Goal: Transaction & Acquisition: Download file/media

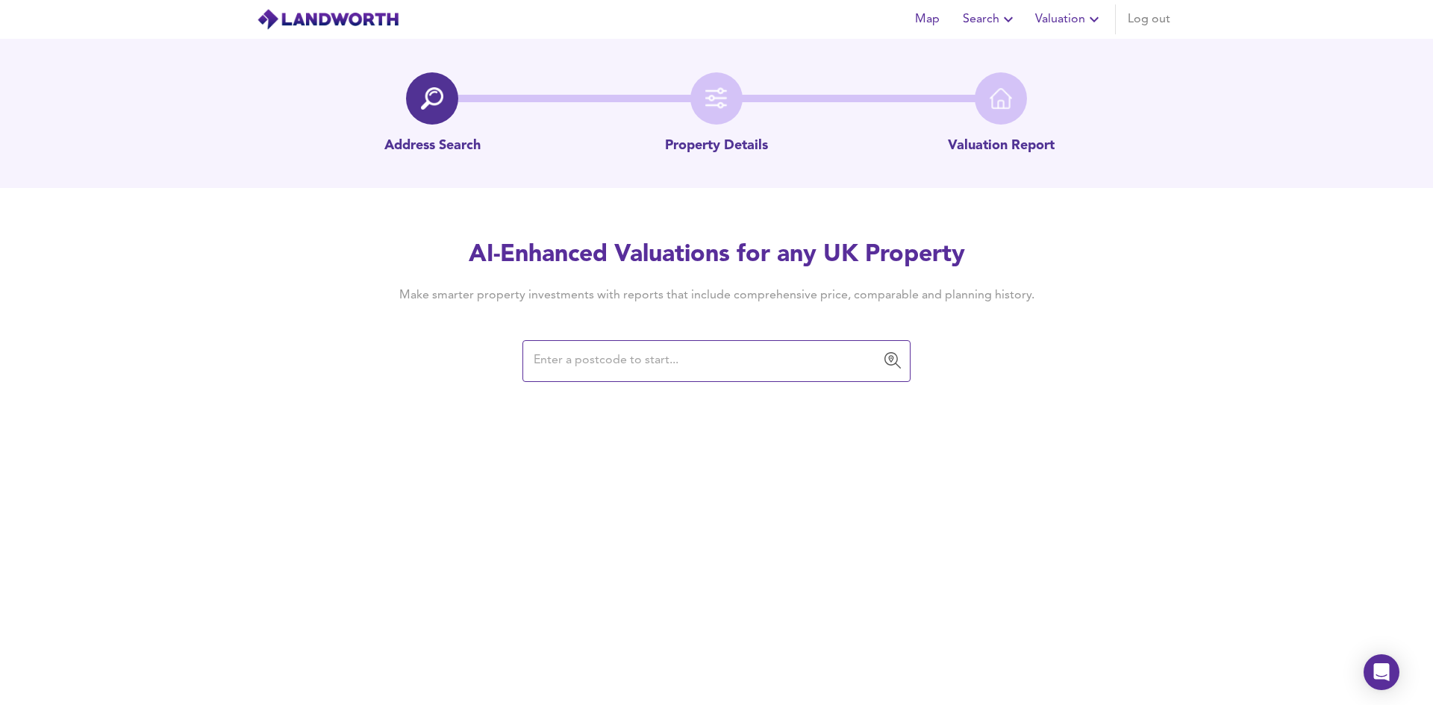
click at [1071, 11] on div "Map Search Valuation Log out" at bounding box center [1039, 19] width 273 height 30
click at [1040, 16] on icon "button" at bounding box center [1041, 19] width 18 height 18
click at [1034, 77] on li "Valuation Report History" at bounding box center [1015, 80] width 178 height 27
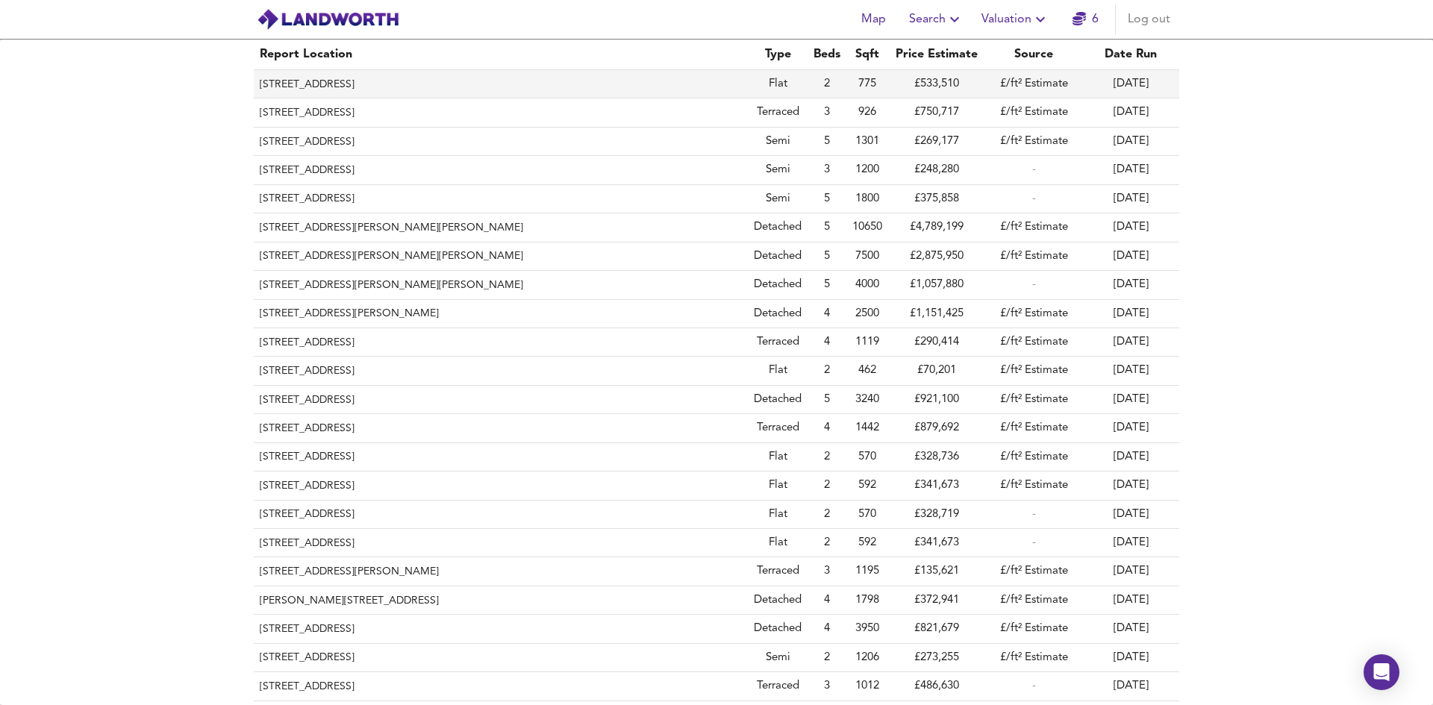
click at [411, 80] on th "[STREET_ADDRESS]" at bounding box center [501, 84] width 494 height 28
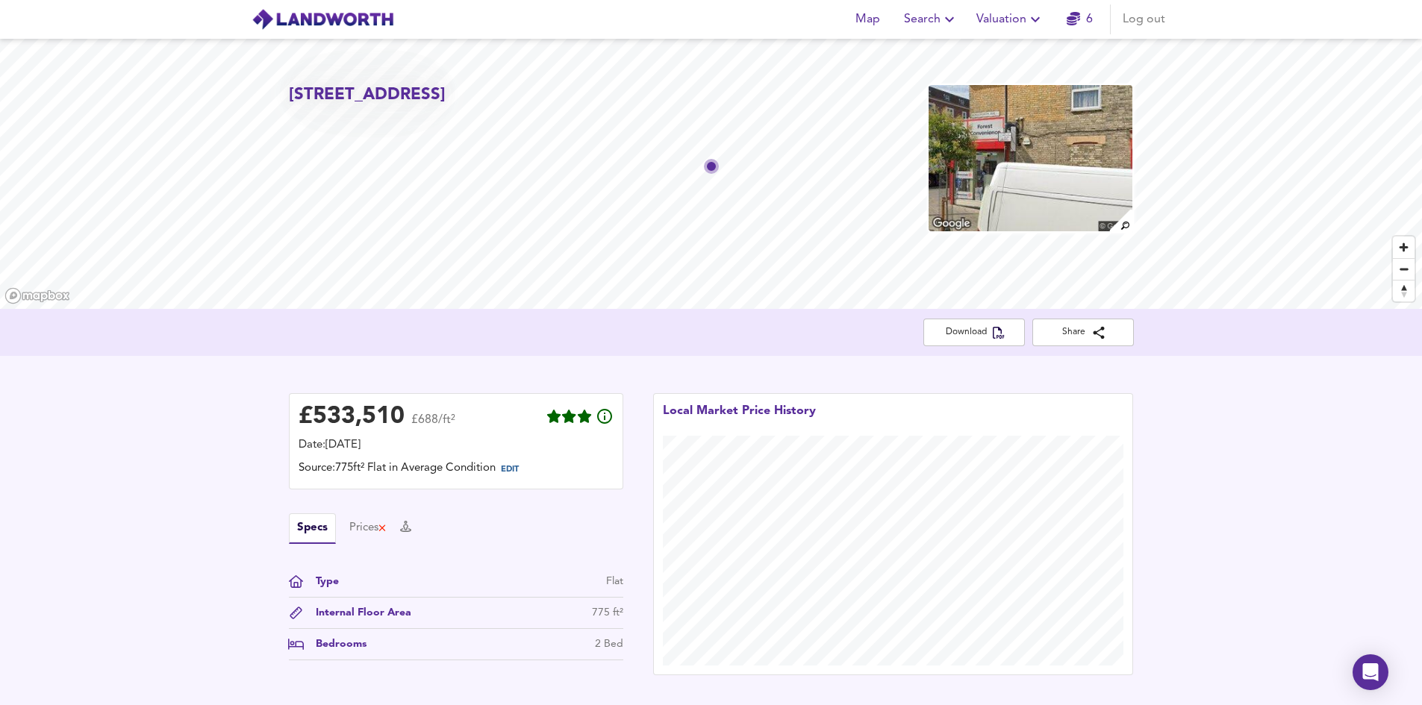
drag, startPoint x: 1008, startPoint y: 381, endPoint x: 1000, endPoint y: 375, distance: 10.6
click at [977, 337] on span "Download" at bounding box center [974, 333] width 78 height 16
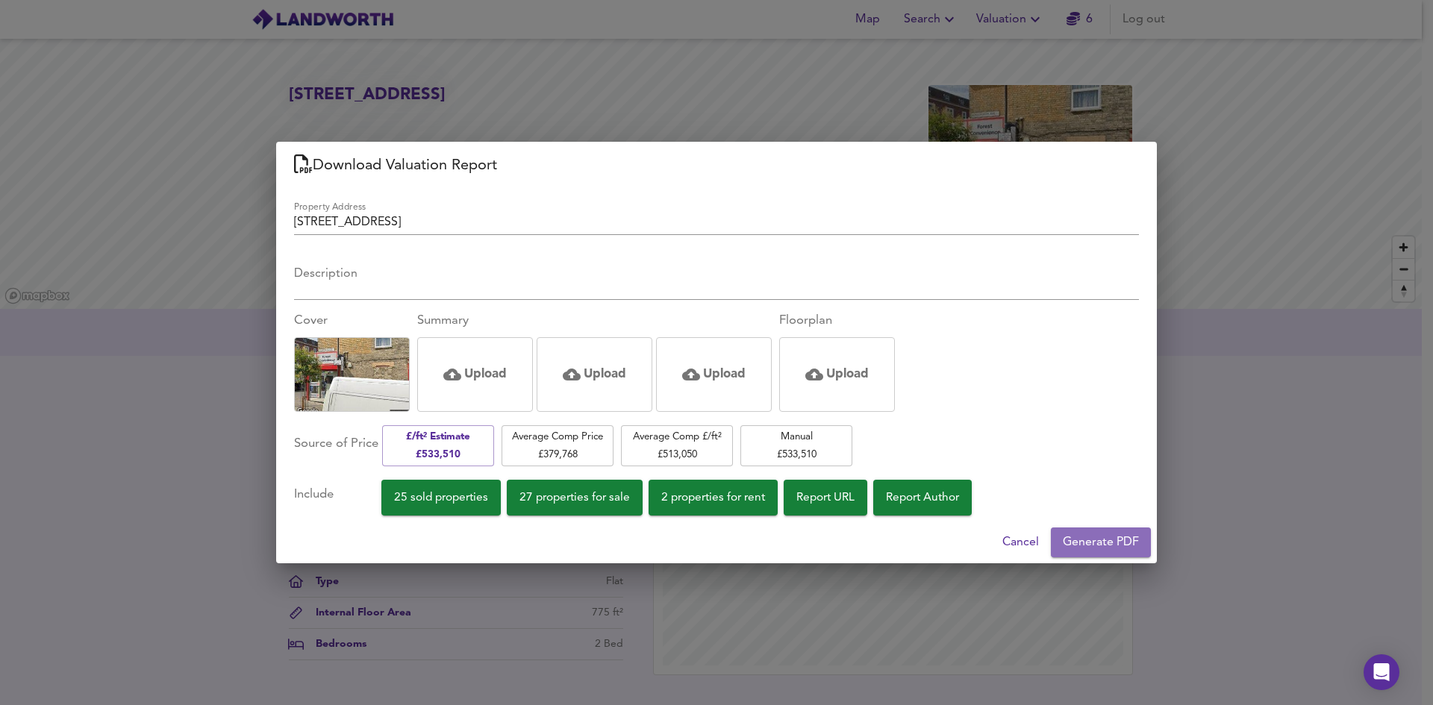
click at [1102, 536] on span "Generate PDF" at bounding box center [1101, 542] width 76 height 21
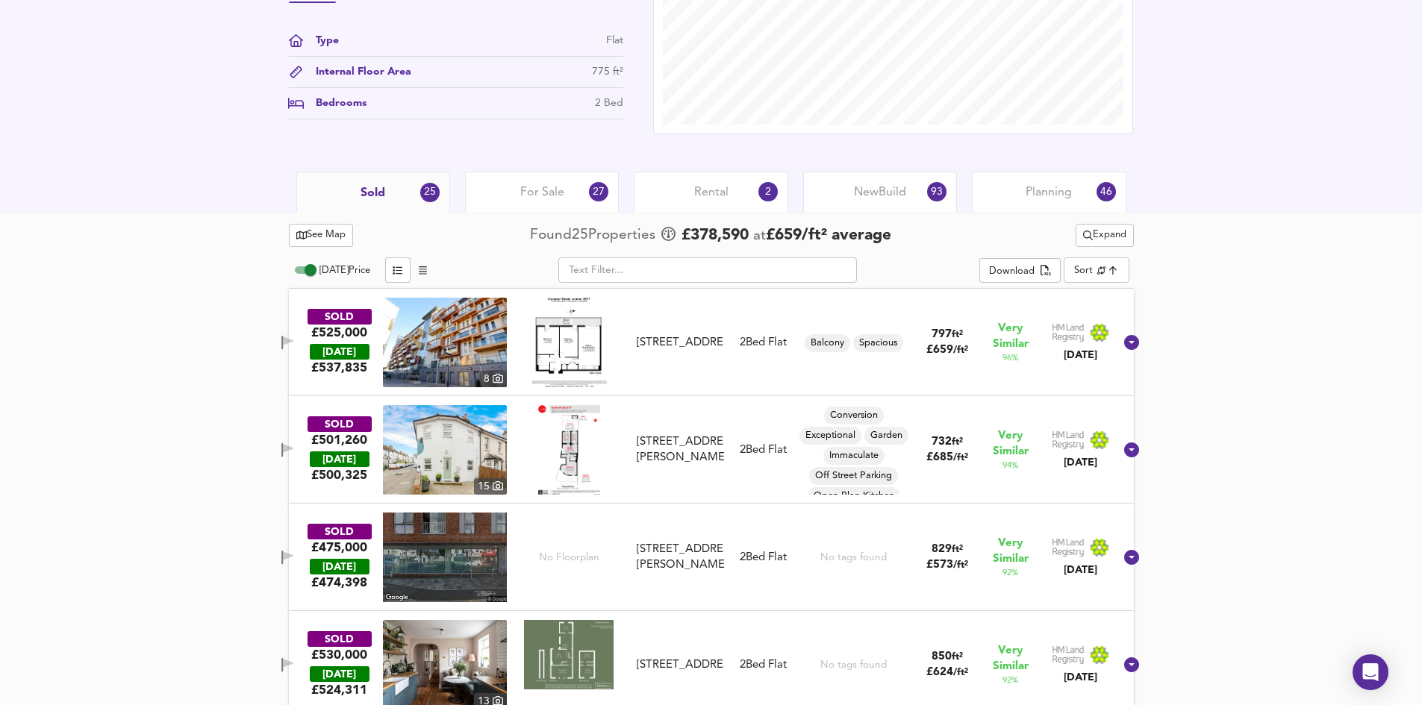
scroll to position [672, 0]
